Goal: Find contact information: Find contact information

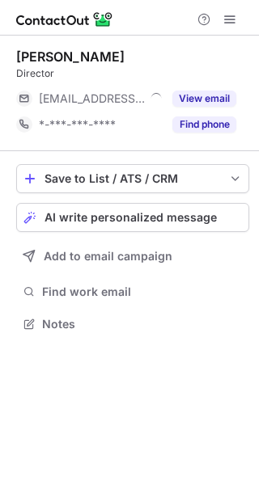
scroll to position [7, 8]
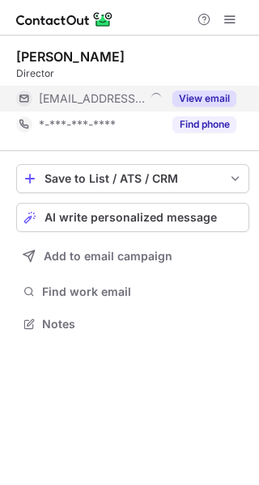
click at [211, 94] on button "View email" at bounding box center [204, 99] width 64 height 16
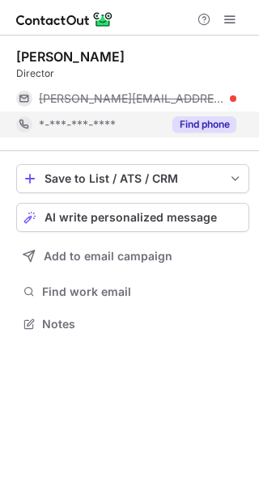
click at [194, 126] on button "Find phone" at bounding box center [204, 124] width 64 height 16
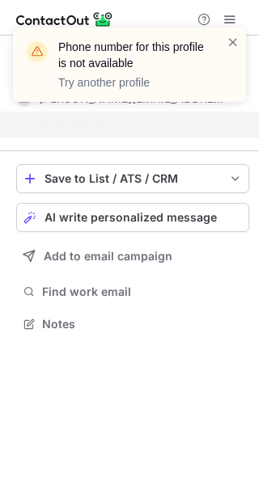
scroll to position [286, 259]
